Goal: Task Accomplishment & Management: Manage account settings

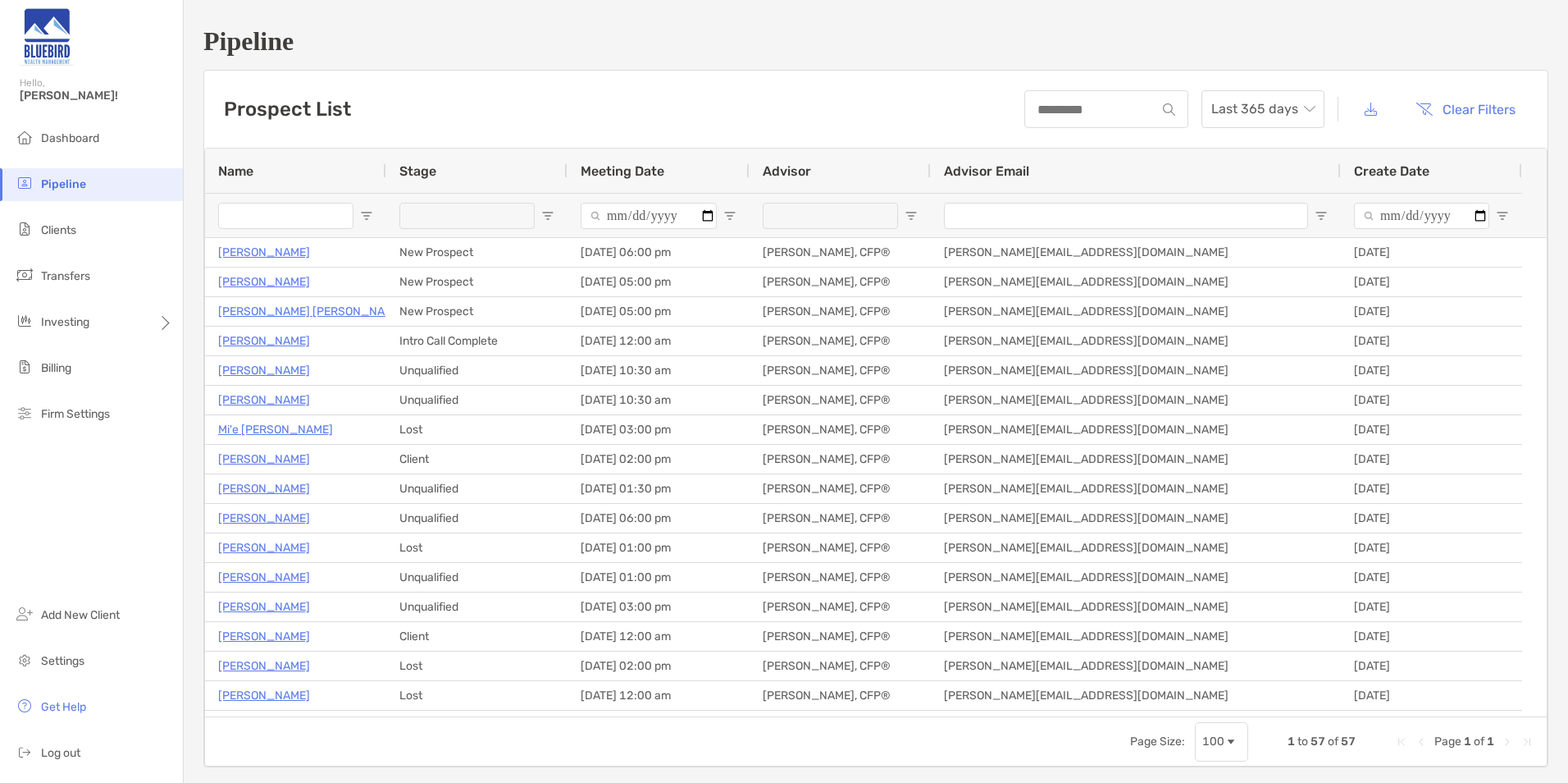
click at [100, 190] on li "Pipeline" at bounding box center [91, 184] width 183 height 33
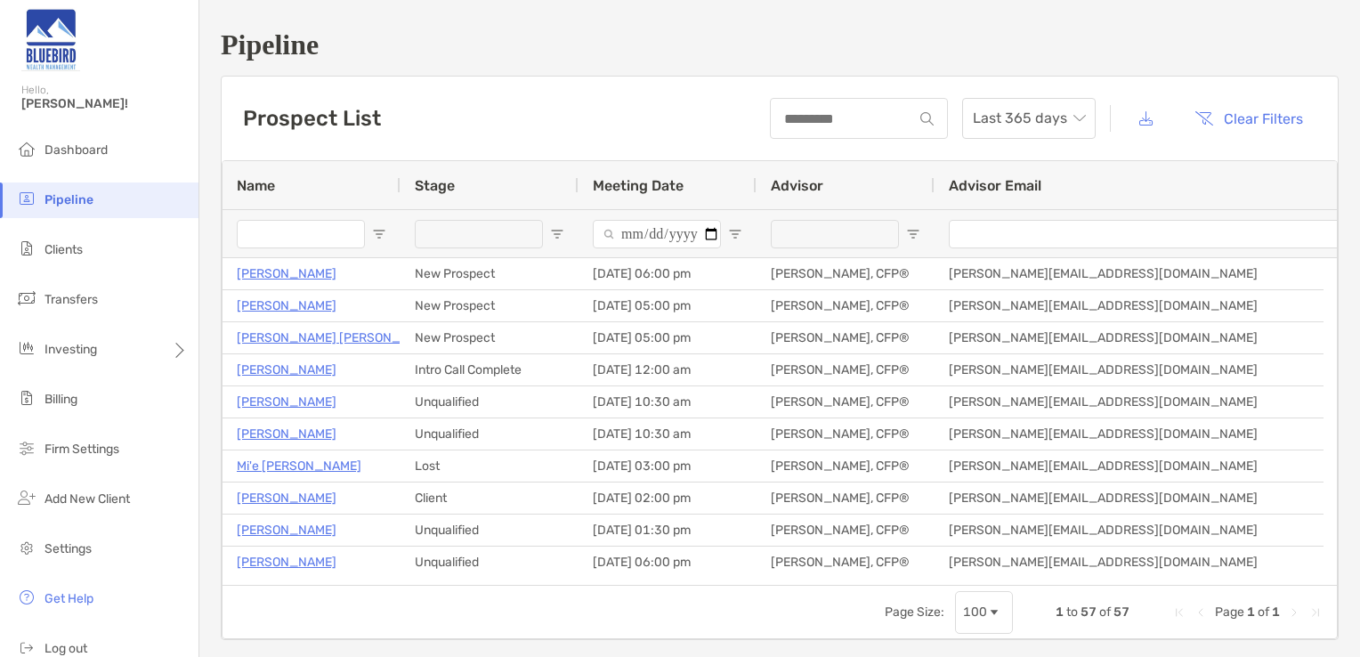
click at [633, 81] on div "Prospect List Last 365 days Clear Filters" at bounding box center [780, 119] width 1116 height 84
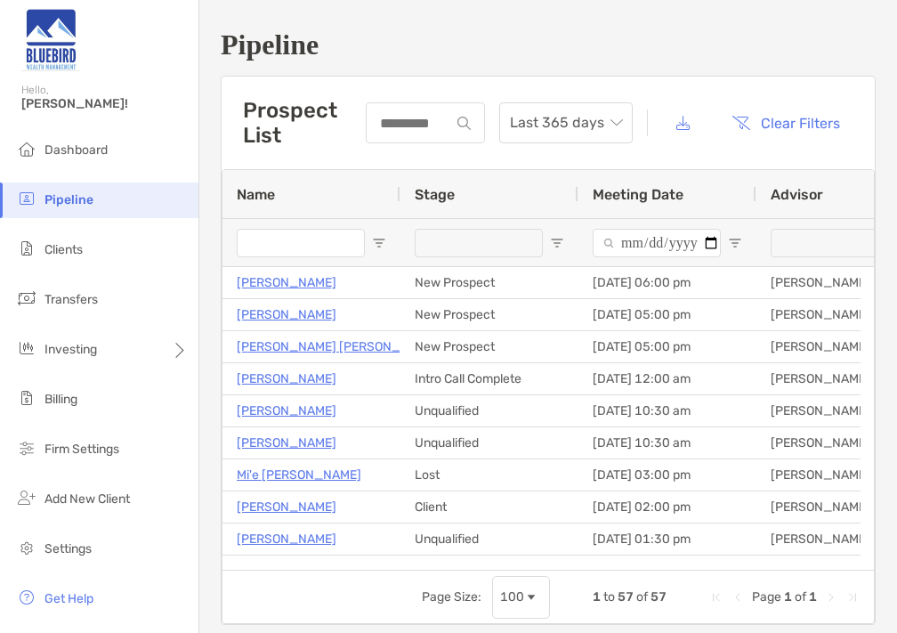
drag, startPoint x: 754, startPoint y: 51, endPoint x: 795, endPoint y: 8, distance: 59.2
click at [754, 51] on h1 "Pipeline" at bounding box center [548, 44] width 655 height 33
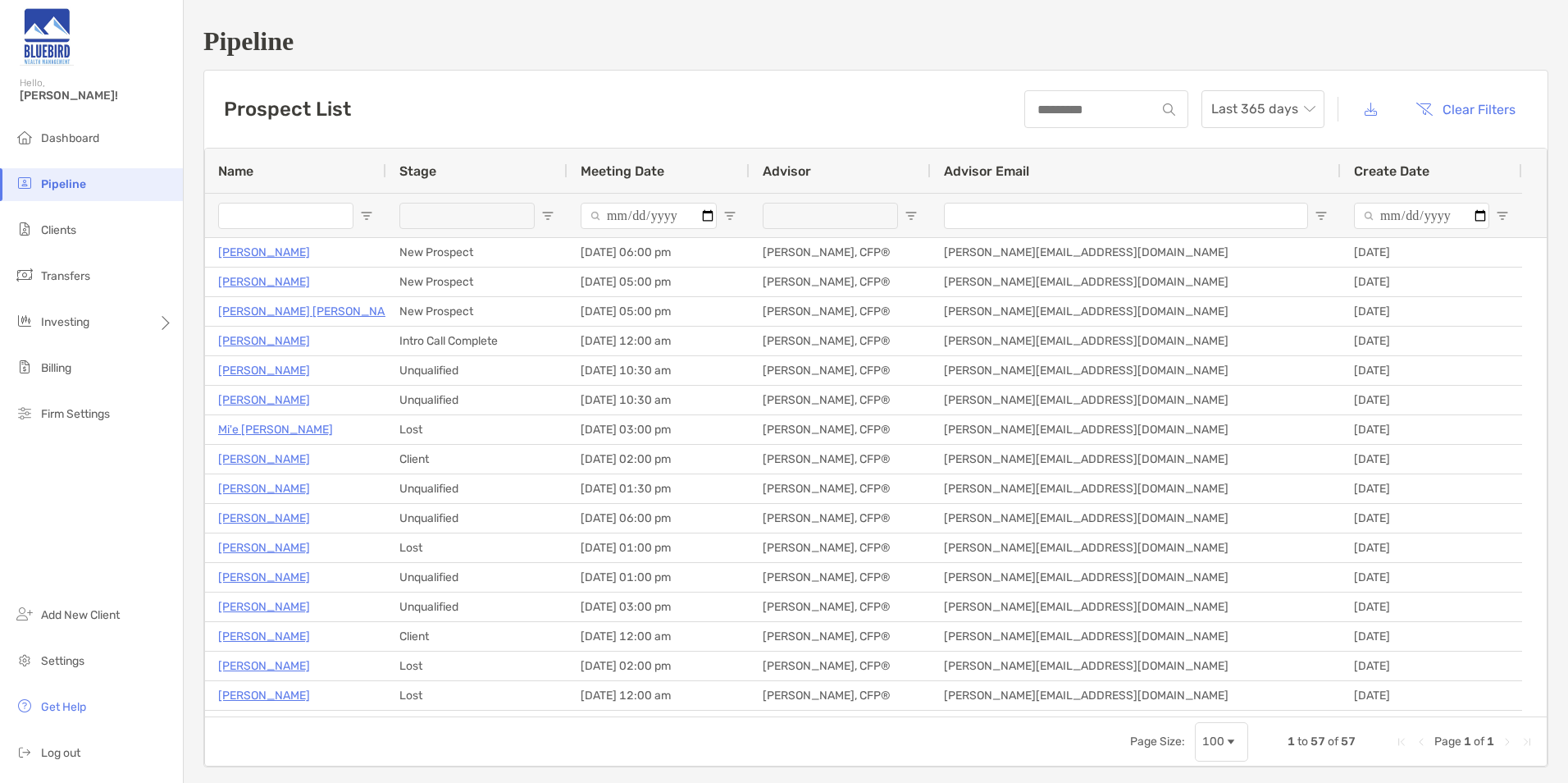
click at [93, 182] on li "Pipeline" at bounding box center [91, 184] width 183 height 33
click at [539, 221] on div at bounding box center [477, 215] width 182 height 44
click at [548, 218] on span "Open Filter Menu" at bounding box center [548, 216] width 13 height 13
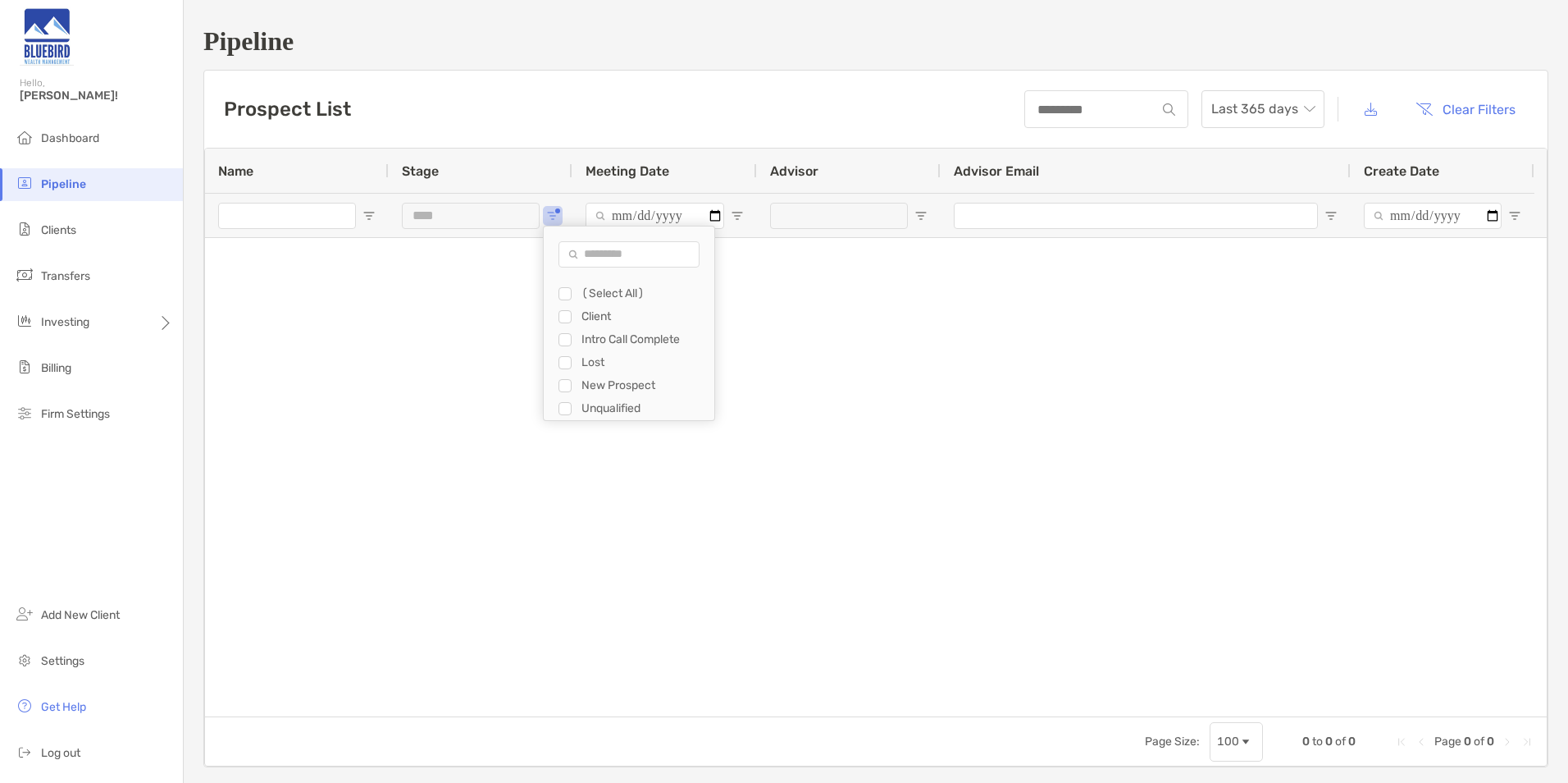
type input "**********"
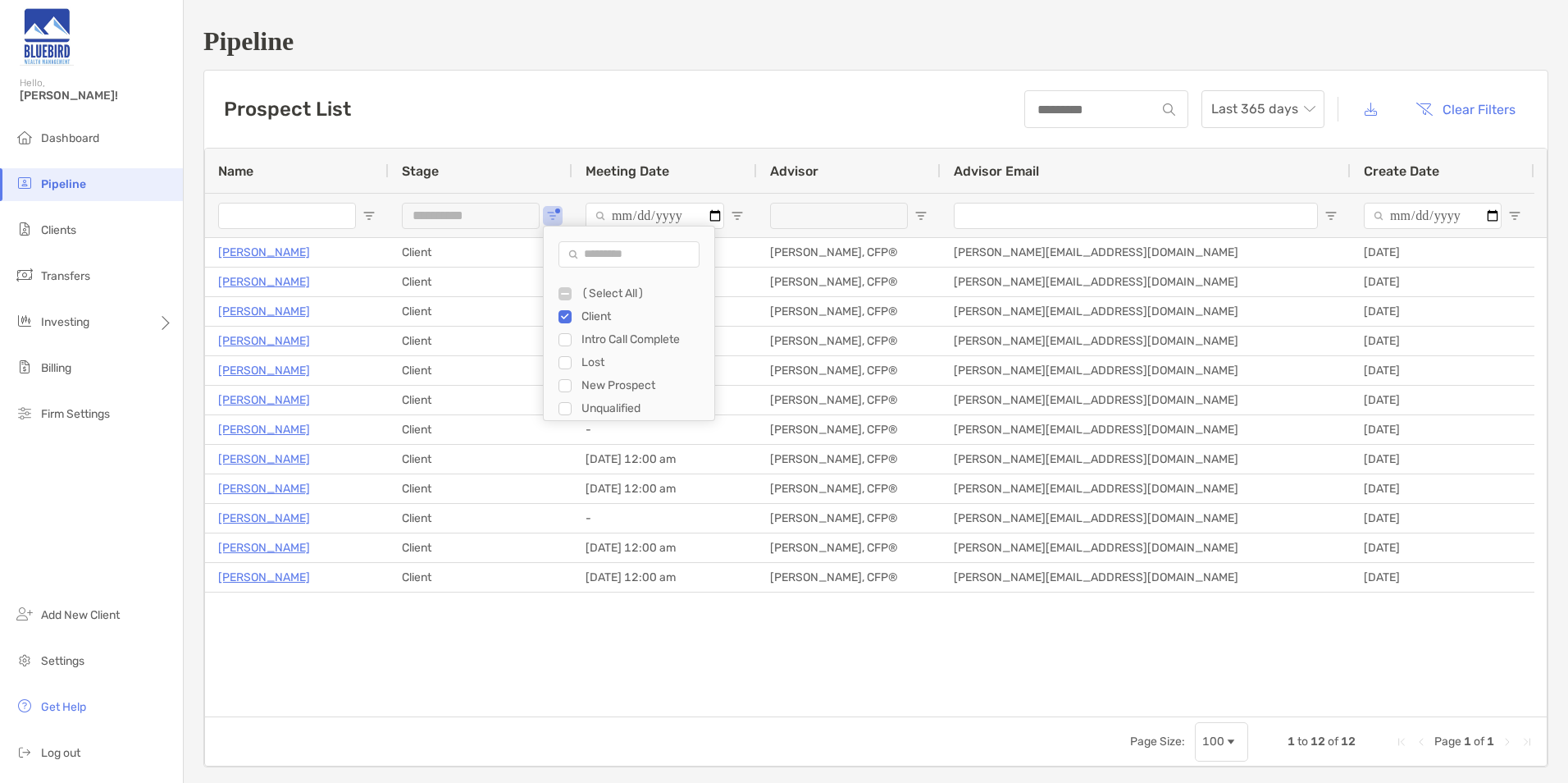
click at [640, 658] on div "Brian Gilbert Client 09/24/2025 - 02:00 pm Keith Corbett, CFP® keith@bluebirdwe…" at bounding box center [876, 477] width 1342 height 479
click at [548, 220] on span "Open Filter Menu" at bounding box center [553, 216] width 13 height 13
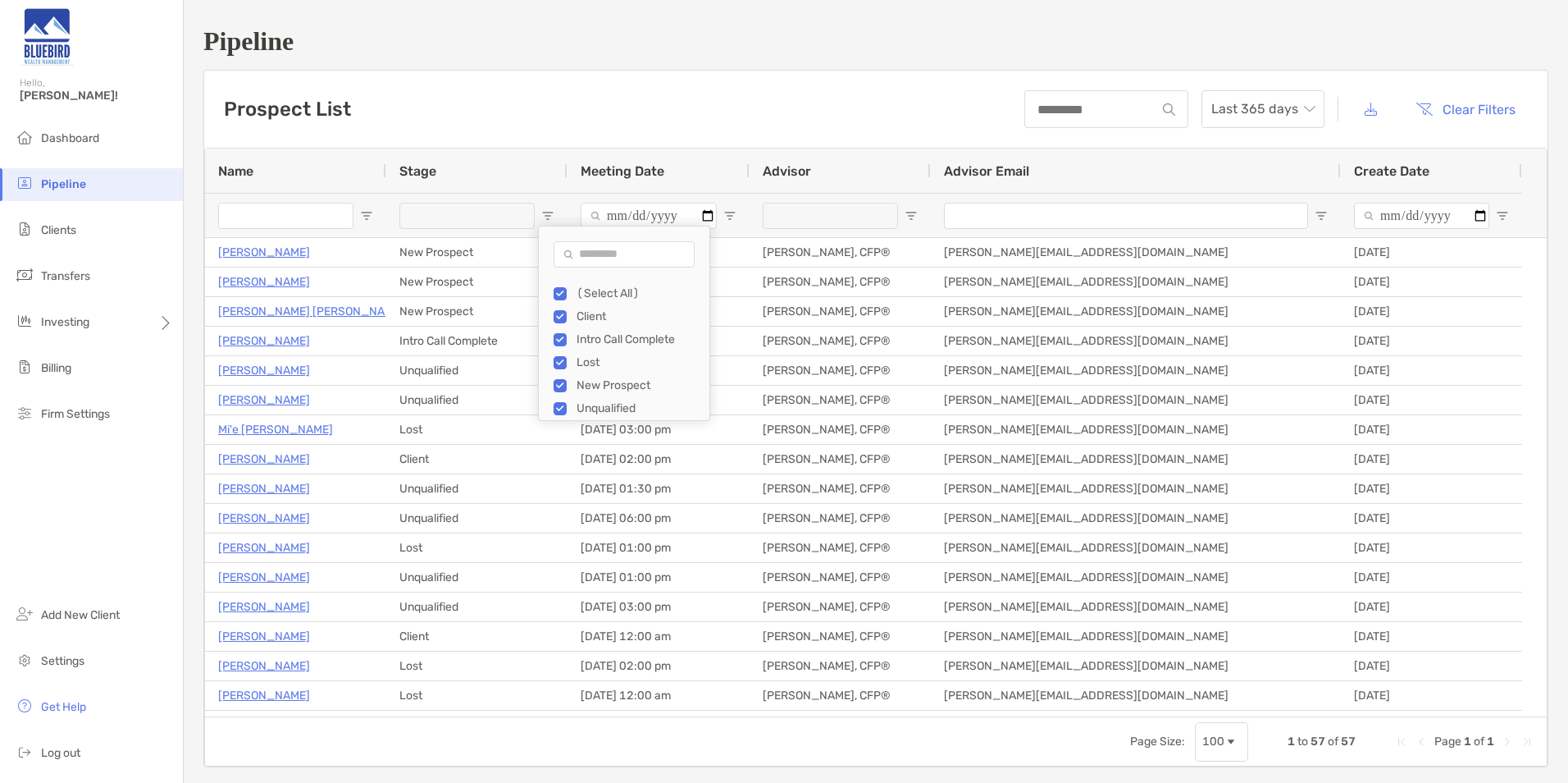
click at [579, 118] on div "Prospect List Last 365 days Clear Filters" at bounding box center [876, 110] width 1343 height 77
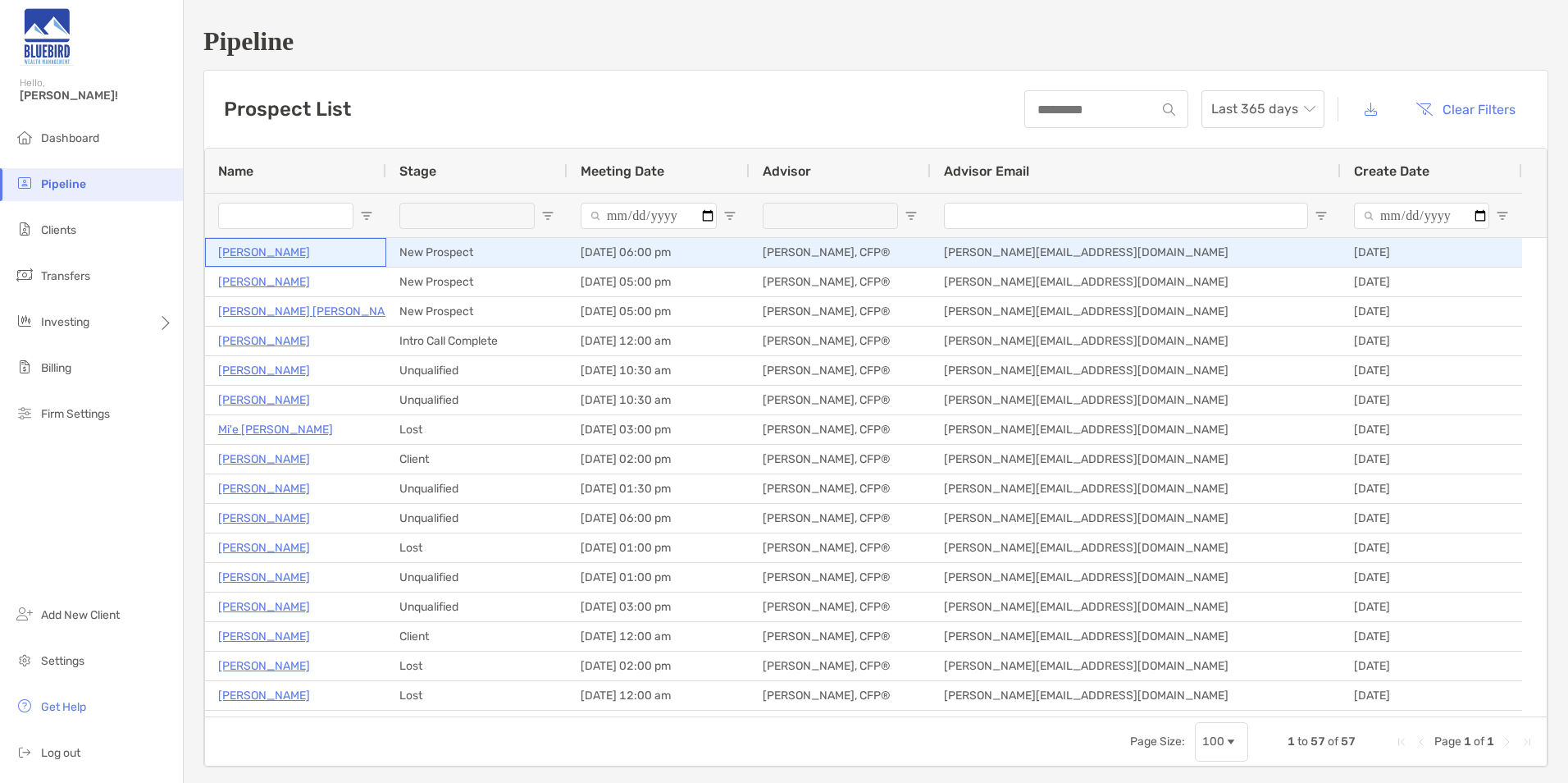
click at [254, 255] on p "[PERSON_NAME]" at bounding box center [265, 252] width 92 height 20
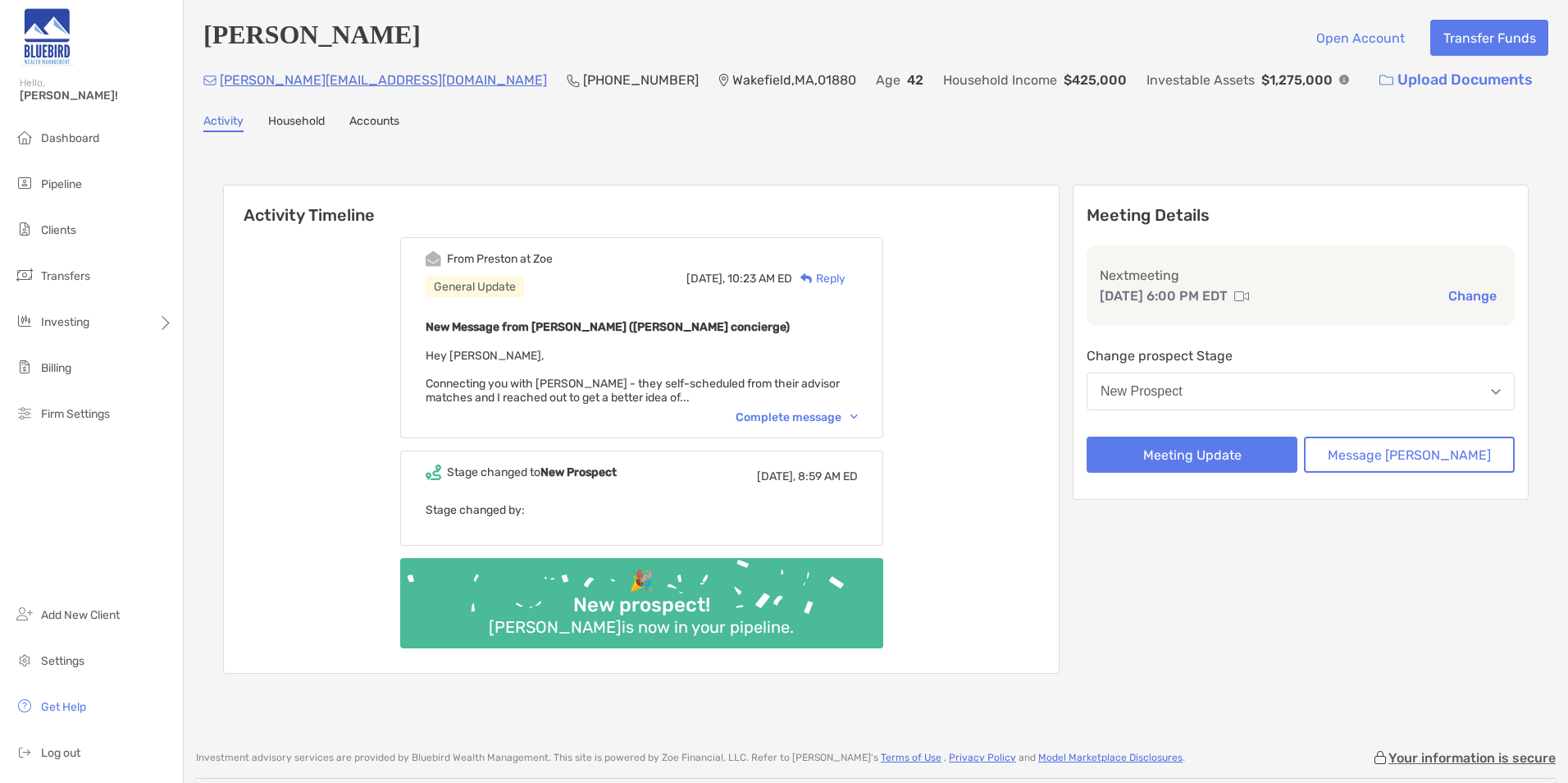
click at [808, 420] on div "Complete message" at bounding box center [796, 417] width 123 height 14
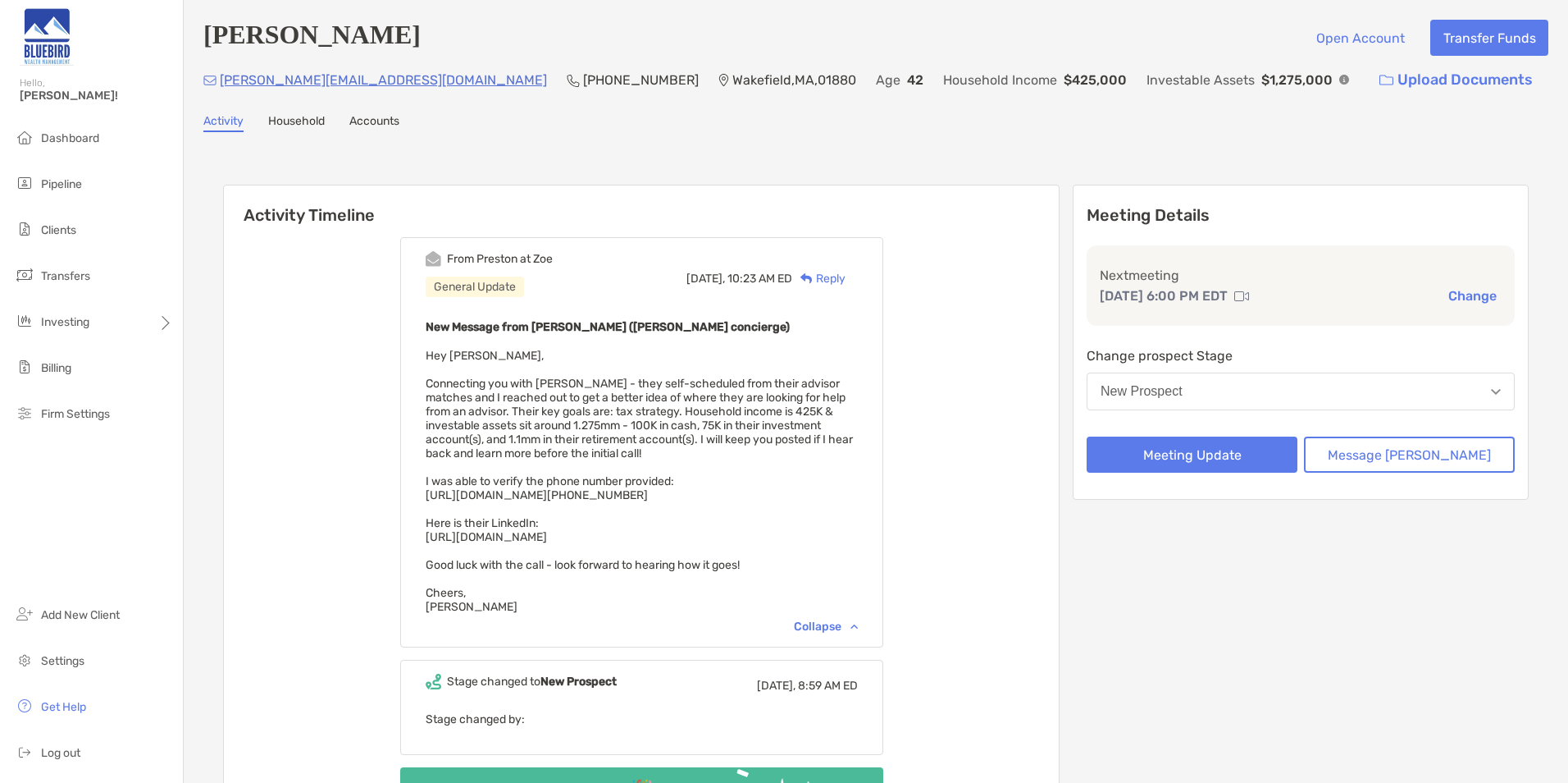
click at [820, 362] on div "New Message from [PERSON_NAME] ([PERSON_NAME] concierge) Hey [PERSON_NAME], Con…" at bounding box center [642, 465] width 432 height 297
